Goal: Information Seeking & Learning: Learn about a topic

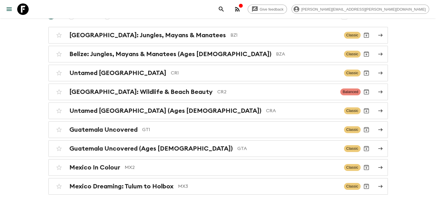
scroll to position [73, 0]
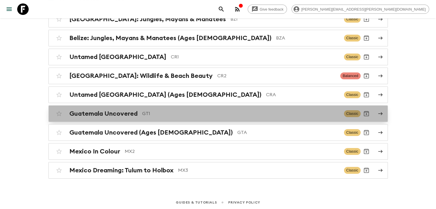
click at [138, 111] on div "Guatemala Uncovered GT1" at bounding box center [204, 113] width 270 height 7
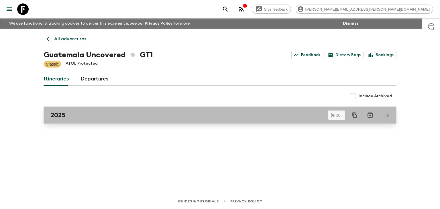
click at [117, 116] on div "2025" at bounding box center [215, 114] width 328 height 7
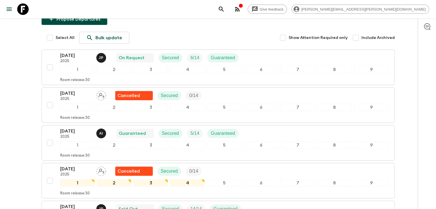
scroll to position [18, 0]
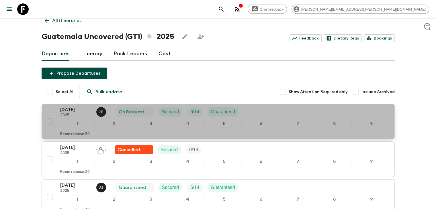
click at [78, 111] on p "[DATE]" at bounding box center [76, 109] width 32 height 7
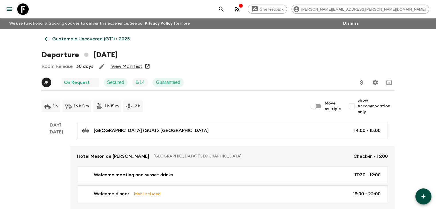
click at [228, 103] on div "1 h 16 h 5 m 1 h 15 m 2 h" at bounding box center [175, 106] width 267 height 11
click at [45, 36] on icon at bounding box center [47, 39] width 6 height 6
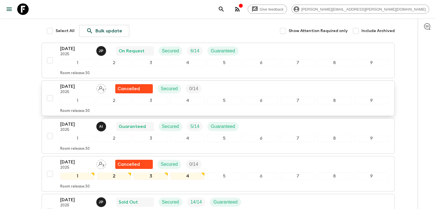
scroll to position [86, 0]
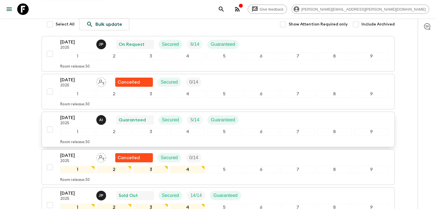
click at [76, 120] on p "[DATE]" at bounding box center [76, 117] width 32 height 7
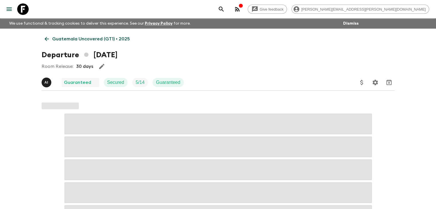
click at [151, 70] on div "Room Release: 30 days" at bounding box center [218, 66] width 353 height 11
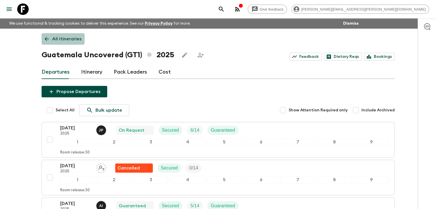
click at [46, 36] on icon at bounding box center [47, 39] width 6 height 6
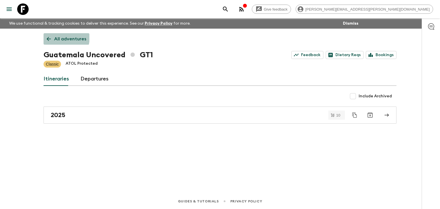
click at [53, 37] on link "All adventures" at bounding box center [67, 38] width 46 height 11
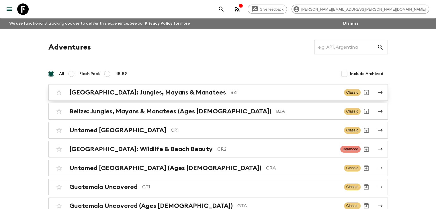
click at [125, 93] on h2 "[GEOGRAPHIC_DATA]: Jungles, Mayans & Manatees" at bounding box center [147, 92] width 156 height 7
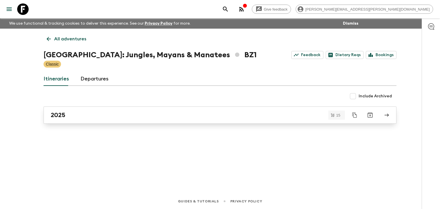
click at [111, 114] on div "2025" at bounding box center [215, 114] width 328 height 7
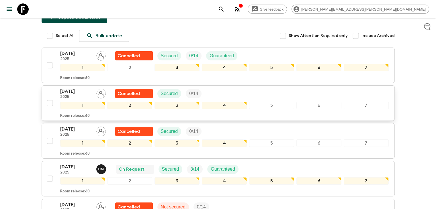
scroll to position [143, 0]
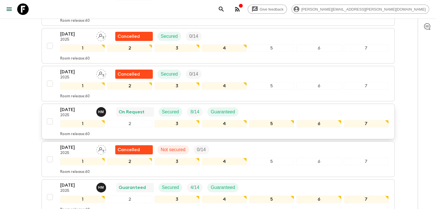
click at [228, 109] on p "Guaranteed" at bounding box center [223, 112] width 24 height 7
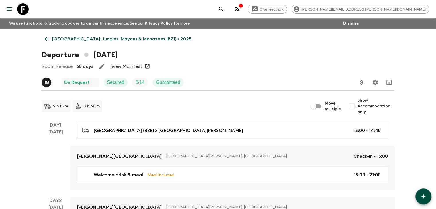
click at [132, 66] on link "View Manifest" at bounding box center [126, 67] width 31 height 6
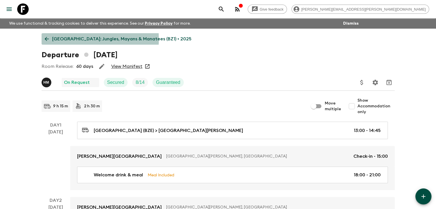
click at [43, 39] on link "[GEOGRAPHIC_DATA]: Jungles, Mayans & Manatees (BZ1) • 2025" at bounding box center [118, 38] width 153 height 11
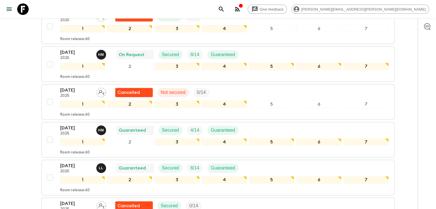
scroll to position [229, 0]
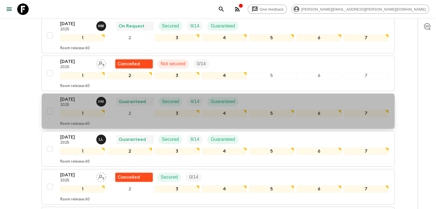
click at [152, 97] on div "Guaranteed" at bounding box center [135, 101] width 38 height 9
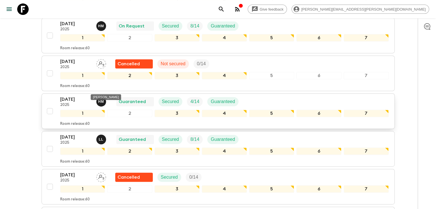
click at [100, 99] on p "H M" at bounding box center [101, 101] width 6 height 5
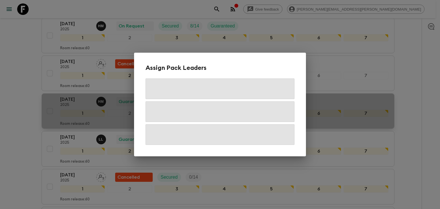
click at [100, 89] on div "Assign Pack Leaders" at bounding box center [220, 104] width 440 height 209
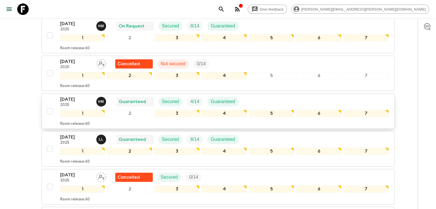
click at [78, 96] on p "[DATE]" at bounding box center [76, 99] width 32 height 7
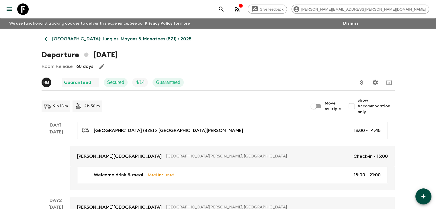
click at [47, 36] on icon at bounding box center [47, 39] width 6 height 6
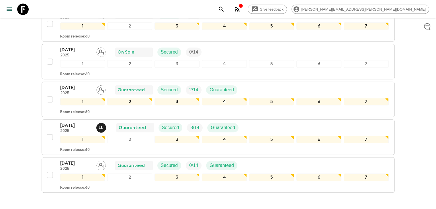
scroll to position [516, 0]
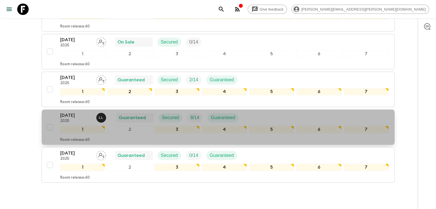
click at [77, 112] on p "[DATE]" at bounding box center [76, 115] width 32 height 7
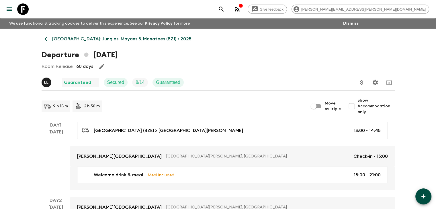
click at [113, 68] on div "Room Release: 60 days" at bounding box center [218, 66] width 353 height 11
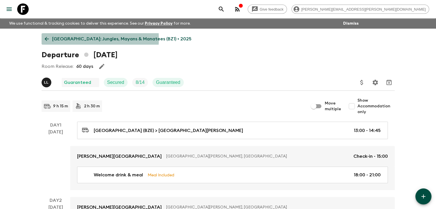
click at [44, 39] on icon at bounding box center [47, 39] width 6 height 6
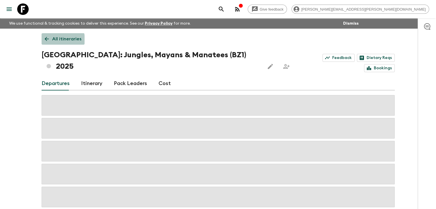
click at [43, 40] on link "All itineraries" at bounding box center [63, 38] width 43 height 11
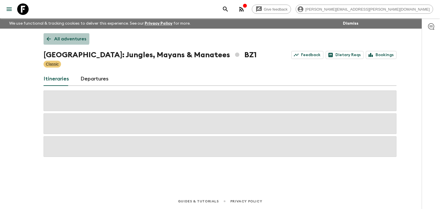
click at [48, 36] on icon at bounding box center [49, 39] width 6 height 6
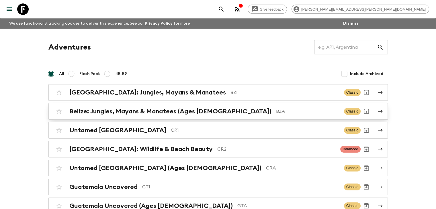
click at [276, 111] on p "BZA" at bounding box center [307, 111] width 63 height 7
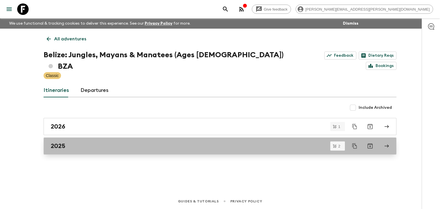
click at [100, 142] on div "2025" at bounding box center [215, 145] width 328 height 7
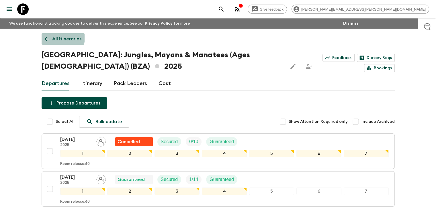
click at [46, 37] on icon at bounding box center [47, 39] width 6 height 6
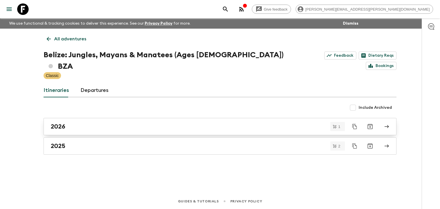
click at [92, 123] on div "2026" at bounding box center [215, 126] width 328 height 7
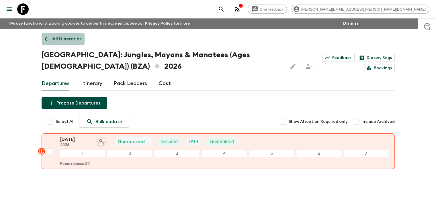
click at [44, 38] on icon at bounding box center [47, 39] width 6 height 6
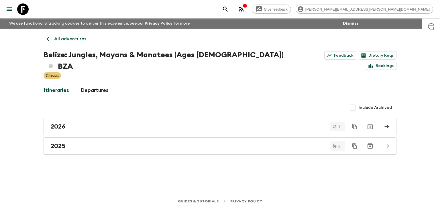
click at [47, 39] on icon at bounding box center [49, 39] width 6 height 6
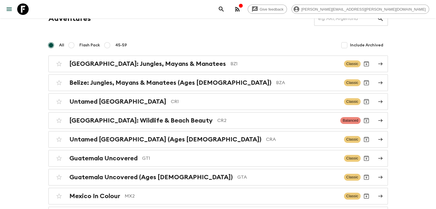
scroll to position [57, 0]
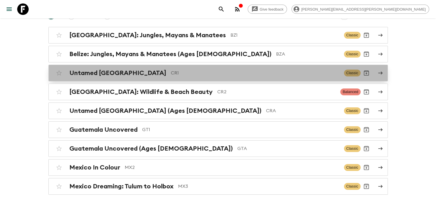
click at [167, 69] on div "Untamed [GEOGRAPHIC_DATA] CR1" at bounding box center [204, 72] width 270 height 7
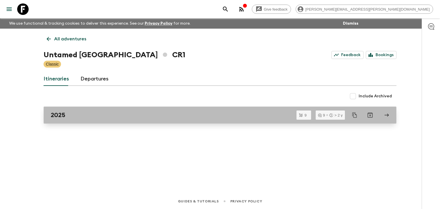
click at [106, 120] on link "2025" at bounding box center [220, 115] width 353 height 17
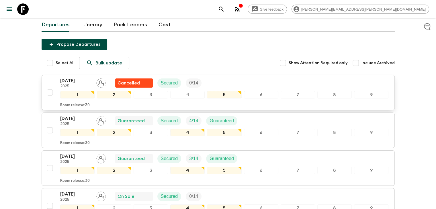
scroll to position [57, 0]
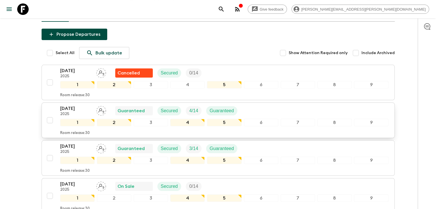
click at [112, 108] on div "[DATE] 2025 Guaranteed Secured 4 / 14 Guaranteed" at bounding box center [151, 110] width 182 height 11
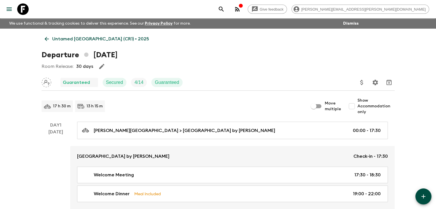
click at [46, 41] on icon at bounding box center [47, 39] width 6 height 6
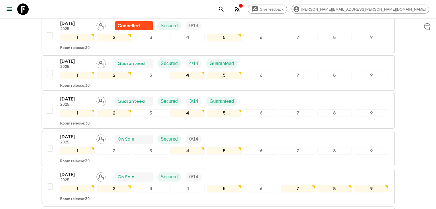
scroll to position [115, 0]
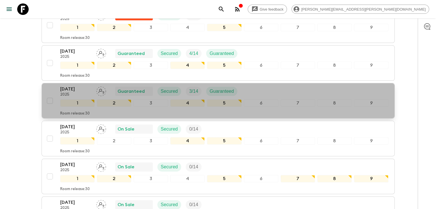
click at [246, 91] on div "[DATE] 2025 Guaranteed Secured 3 / 14 Guaranteed" at bounding box center [224, 91] width 328 height 11
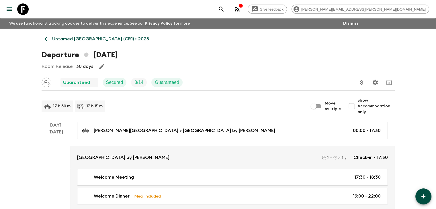
click at [43, 39] on link "Untamed [GEOGRAPHIC_DATA] (CR1) • 2025" at bounding box center [97, 38] width 111 height 11
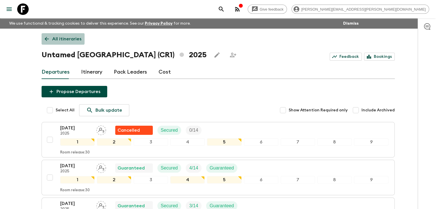
click at [45, 37] on icon at bounding box center [47, 39] width 6 height 6
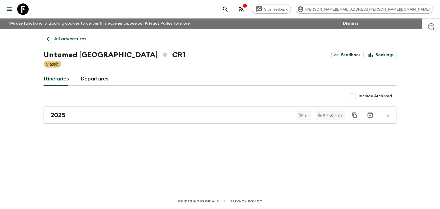
click at [48, 33] on link "All adventures" at bounding box center [67, 38] width 46 height 11
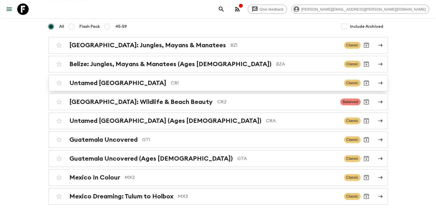
scroll to position [57, 0]
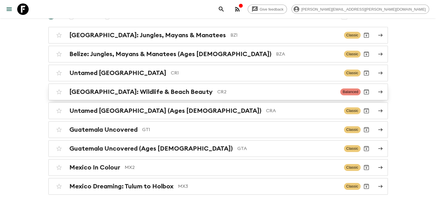
click at [87, 95] on h2 "[GEOGRAPHIC_DATA]: Wildlife & Beach Beauty" at bounding box center [140, 91] width 143 height 7
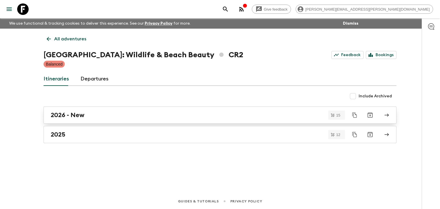
click at [91, 114] on div "2026 - New" at bounding box center [215, 114] width 328 height 7
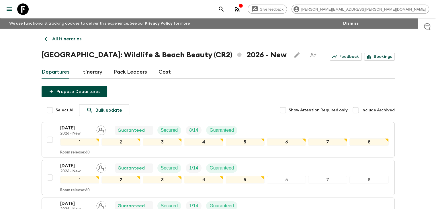
click at [47, 37] on icon at bounding box center [47, 39] width 6 height 6
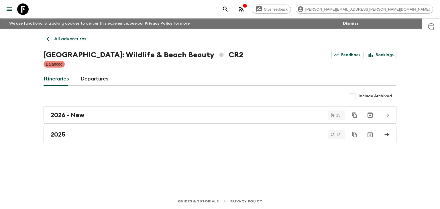
click at [47, 38] on icon at bounding box center [49, 39] width 6 height 6
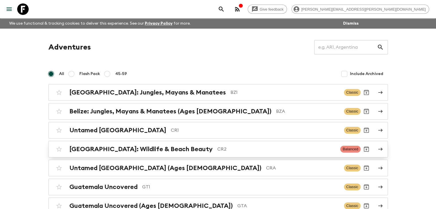
click at [159, 149] on h2 "[GEOGRAPHIC_DATA]: Wildlife & Beach Beauty" at bounding box center [140, 149] width 143 height 7
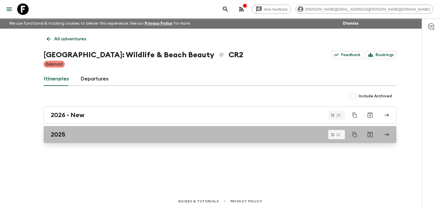
click at [152, 138] on link "2025" at bounding box center [220, 134] width 353 height 17
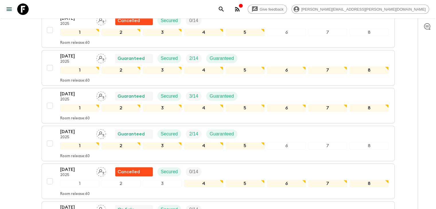
scroll to position [213, 0]
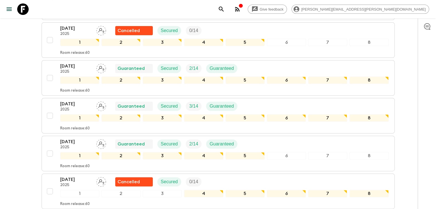
click at [23, 50] on div "Give feedback [PERSON_NAME][EMAIL_ADDRESS][PERSON_NAME][DOMAIN_NAME] We use fun…" at bounding box center [218, 100] width 436 height 626
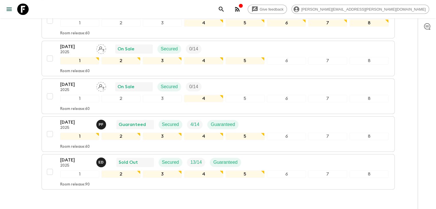
scroll to position [385, 0]
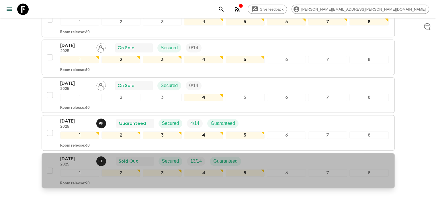
click at [80, 156] on p "[DATE]" at bounding box center [76, 159] width 32 height 7
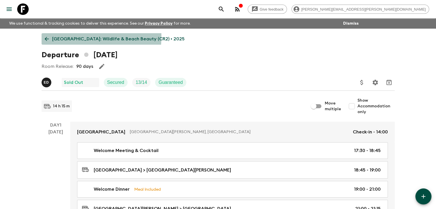
click at [45, 36] on icon at bounding box center [47, 39] width 6 height 6
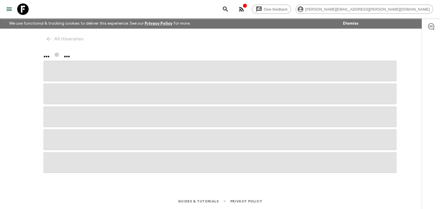
click at [46, 38] on div "All itineraries ... ..." at bounding box center [220, 103] width 367 height 149
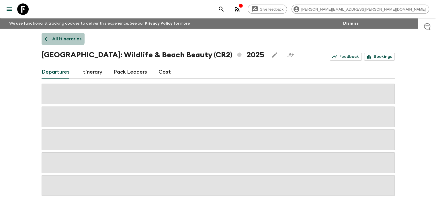
click at [46, 38] on icon at bounding box center [47, 39] width 6 height 6
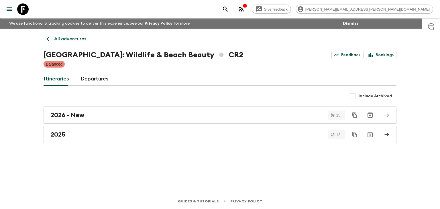
click at [52, 39] on link "All adventures" at bounding box center [67, 38] width 46 height 11
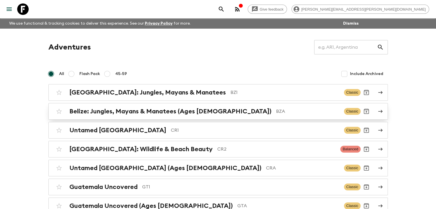
scroll to position [29, 0]
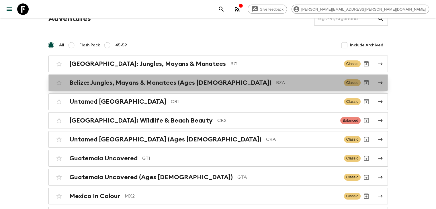
click at [113, 86] on div "[GEOGRAPHIC_DATA]: Jungles, Mayans & Manatees (Ages [DEMOGRAPHIC_DATA]) BZA Cla…" at bounding box center [206, 82] width 307 height 11
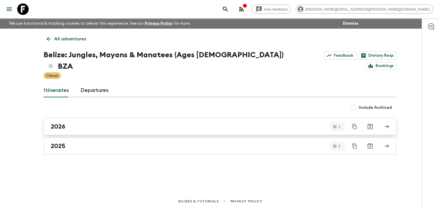
click at [103, 123] on div "2026" at bounding box center [215, 126] width 328 height 7
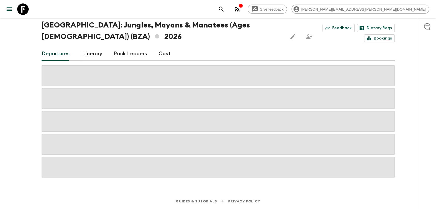
scroll to position [12, 0]
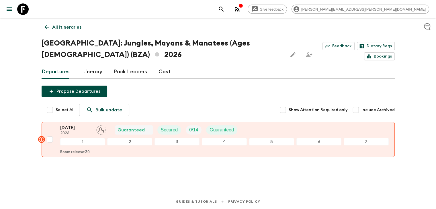
click at [46, 28] on icon at bounding box center [46, 27] width 4 height 4
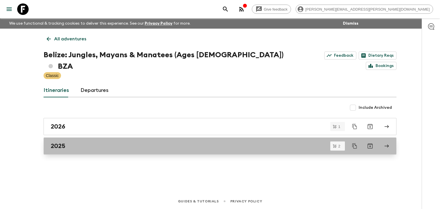
click at [95, 142] on div "2025" at bounding box center [215, 145] width 328 height 7
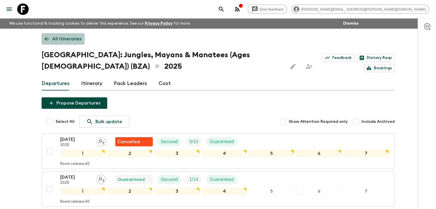
click at [44, 35] on link "All itineraries" at bounding box center [63, 38] width 43 height 11
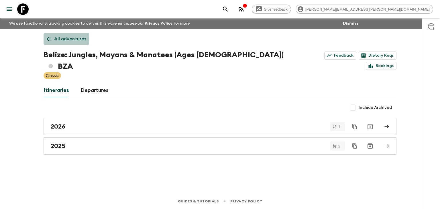
click at [49, 39] on icon at bounding box center [49, 39] width 4 height 4
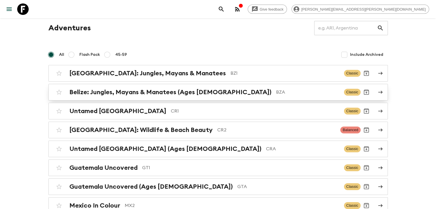
scroll to position [29, 0]
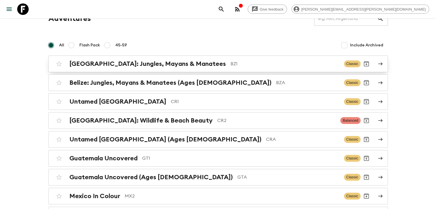
click at [164, 64] on h2 "[GEOGRAPHIC_DATA]: Jungles, Mayans & Manatees" at bounding box center [147, 63] width 156 height 7
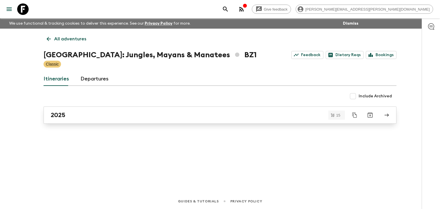
click at [110, 116] on div "2025" at bounding box center [215, 114] width 328 height 7
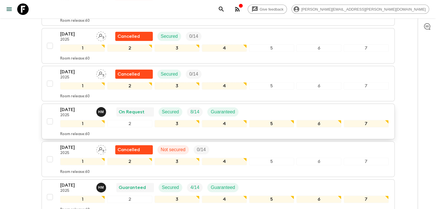
scroll to position [172, 0]
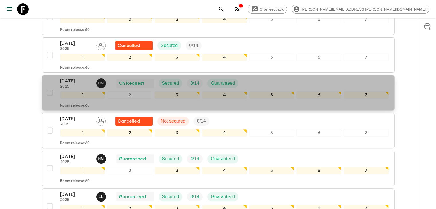
click at [116, 75] on button "[DATE] 2025 H M On Request Secured 8 / 14 Guaranteed 1 2 3 4 5 6 7 Room release…" at bounding box center [218, 93] width 353 height 36
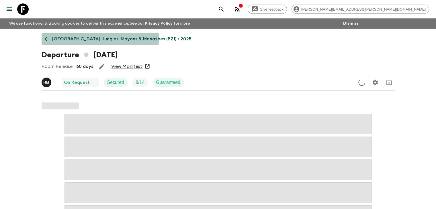
click at [50, 39] on link "[GEOGRAPHIC_DATA]: Jungles, Mayans & Manatees (BZ1) • 2025" at bounding box center [118, 38] width 153 height 11
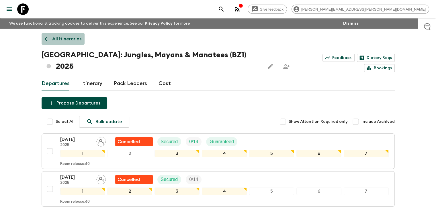
click at [48, 36] on link "All itineraries" at bounding box center [63, 38] width 43 height 11
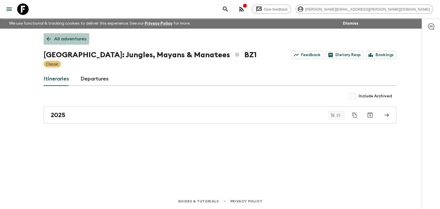
click at [48, 38] on icon at bounding box center [49, 39] width 4 height 4
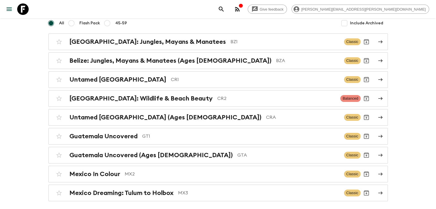
scroll to position [73, 0]
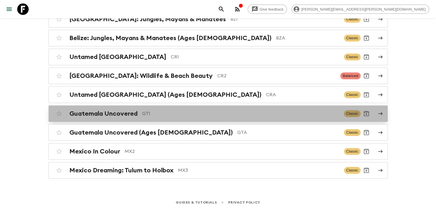
click at [111, 114] on h2 "Guatemala Uncovered" at bounding box center [103, 113] width 68 height 7
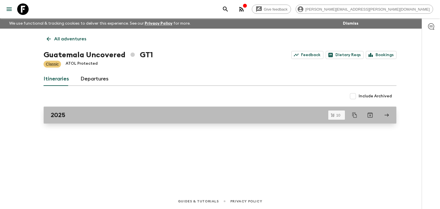
click at [112, 119] on link "2025" at bounding box center [220, 115] width 353 height 17
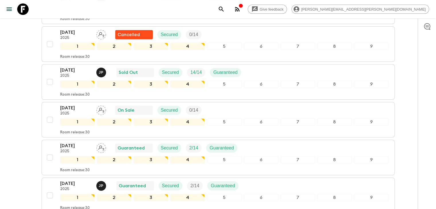
scroll to position [219, 0]
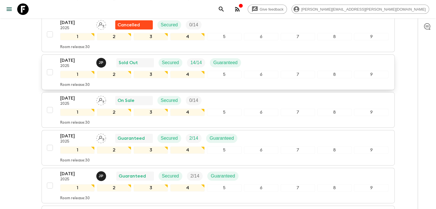
click at [71, 57] on p "[DATE]" at bounding box center [76, 60] width 32 height 7
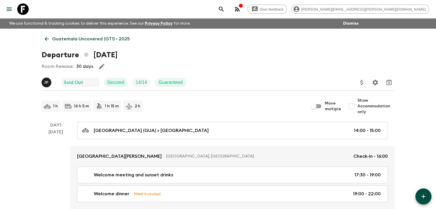
click at [121, 66] on div "Room Release: 30 days" at bounding box center [218, 66] width 353 height 11
click at [48, 38] on icon at bounding box center [47, 39] width 6 height 6
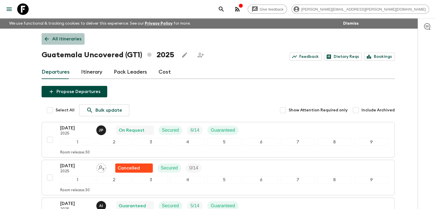
click at [45, 40] on icon at bounding box center [47, 39] width 6 height 6
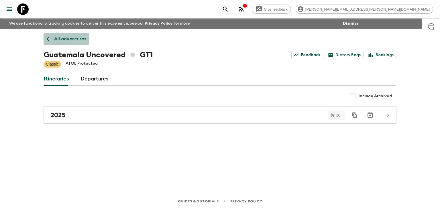
click at [49, 42] on link "All adventures" at bounding box center [67, 38] width 46 height 11
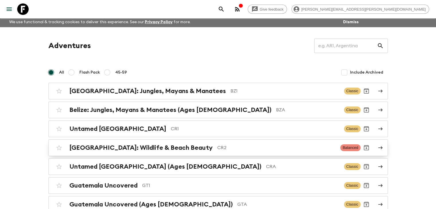
scroll to position [57, 0]
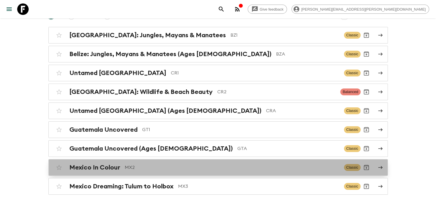
click at [160, 174] on link "Mexico In Colour MX2 Classic" at bounding box center [217, 167] width 339 height 17
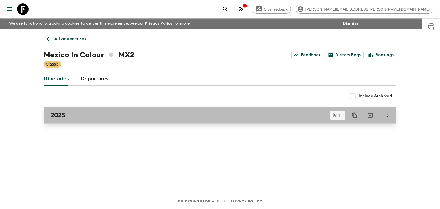
click at [130, 113] on div "2025" at bounding box center [215, 114] width 328 height 7
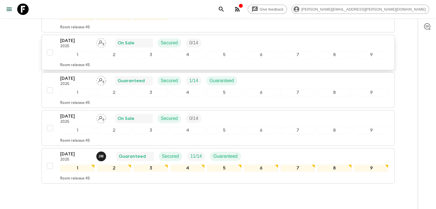
scroll to position [287, 0]
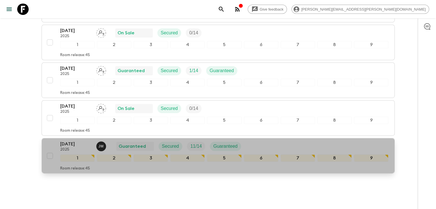
click at [149, 146] on div "Guaranteed" at bounding box center [135, 146] width 33 height 7
click at [109, 142] on div "[DATE] 2025 [PERSON_NAME] Guaranteed Secured 11 / 14 Guaranteed" at bounding box center [152, 146] width 185 height 11
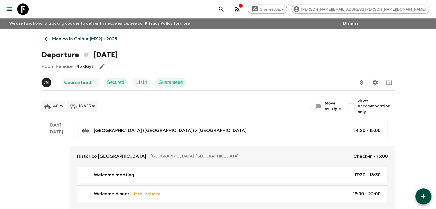
click at [47, 38] on icon at bounding box center [47, 39] width 6 height 6
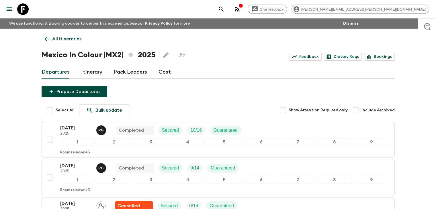
click at [47, 37] on icon at bounding box center [47, 39] width 6 height 6
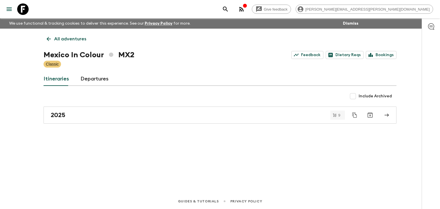
click at [48, 31] on div "All adventures Mexico In Colour MX2 Feedback Dietary Reqs Bookings Classic Itin…" at bounding box center [220, 103] width 367 height 149
click at [50, 37] on icon at bounding box center [49, 39] width 6 height 6
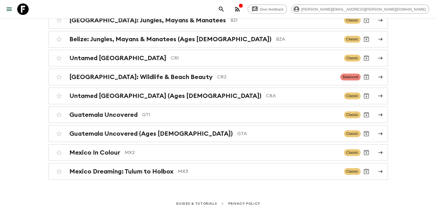
scroll to position [73, 0]
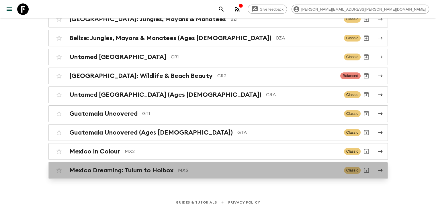
click at [134, 168] on h2 "Mexico Dreaming: Tulum to Holbox" at bounding box center [121, 170] width 104 height 7
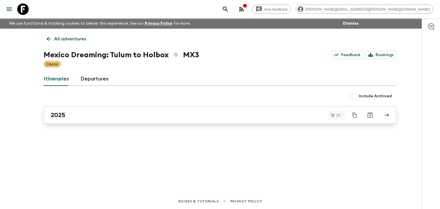
click at [103, 111] on link "2025" at bounding box center [220, 115] width 353 height 17
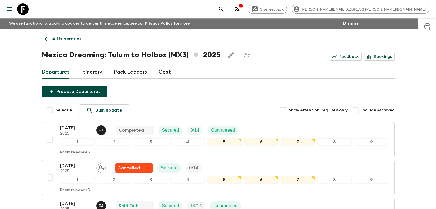
click at [44, 34] on link "All itineraries" at bounding box center [63, 38] width 43 height 11
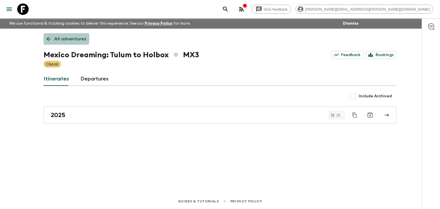
click at [49, 38] on icon at bounding box center [49, 39] width 6 height 6
